Goal: Check status: Check status

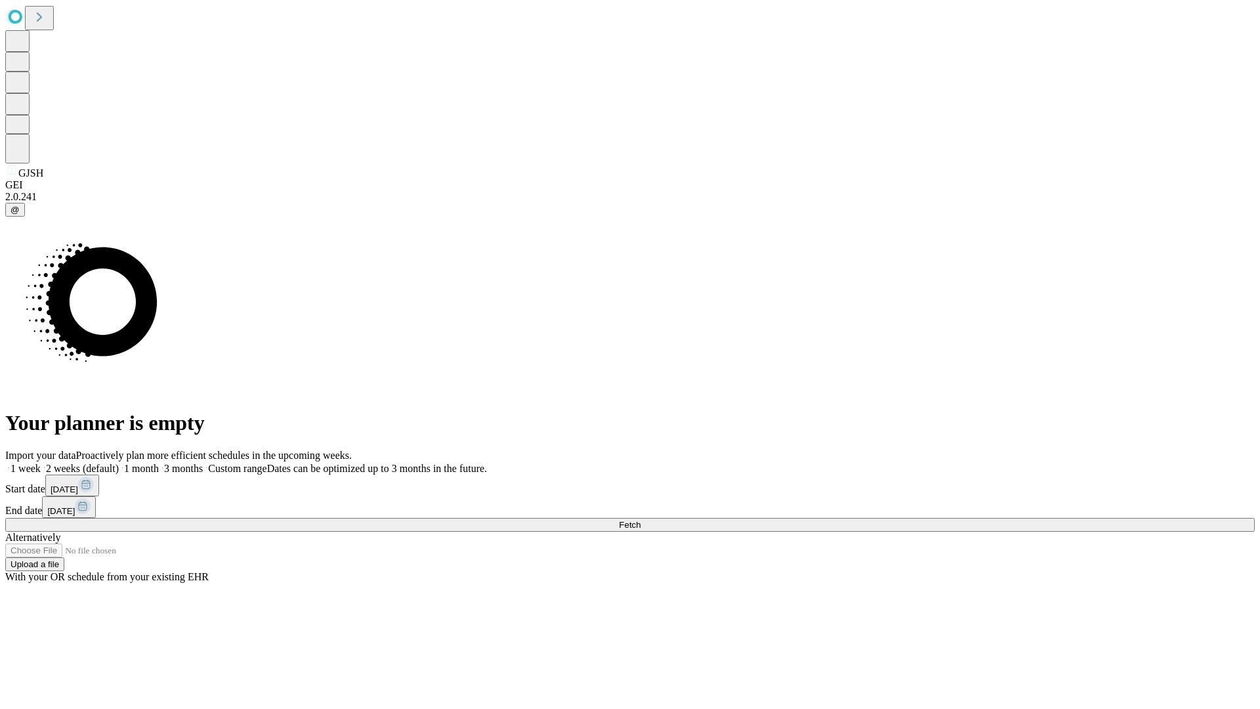
click at [640, 520] on span "Fetch" at bounding box center [630, 525] width 22 height 10
